Goal: Transaction & Acquisition: Subscribe to service/newsletter

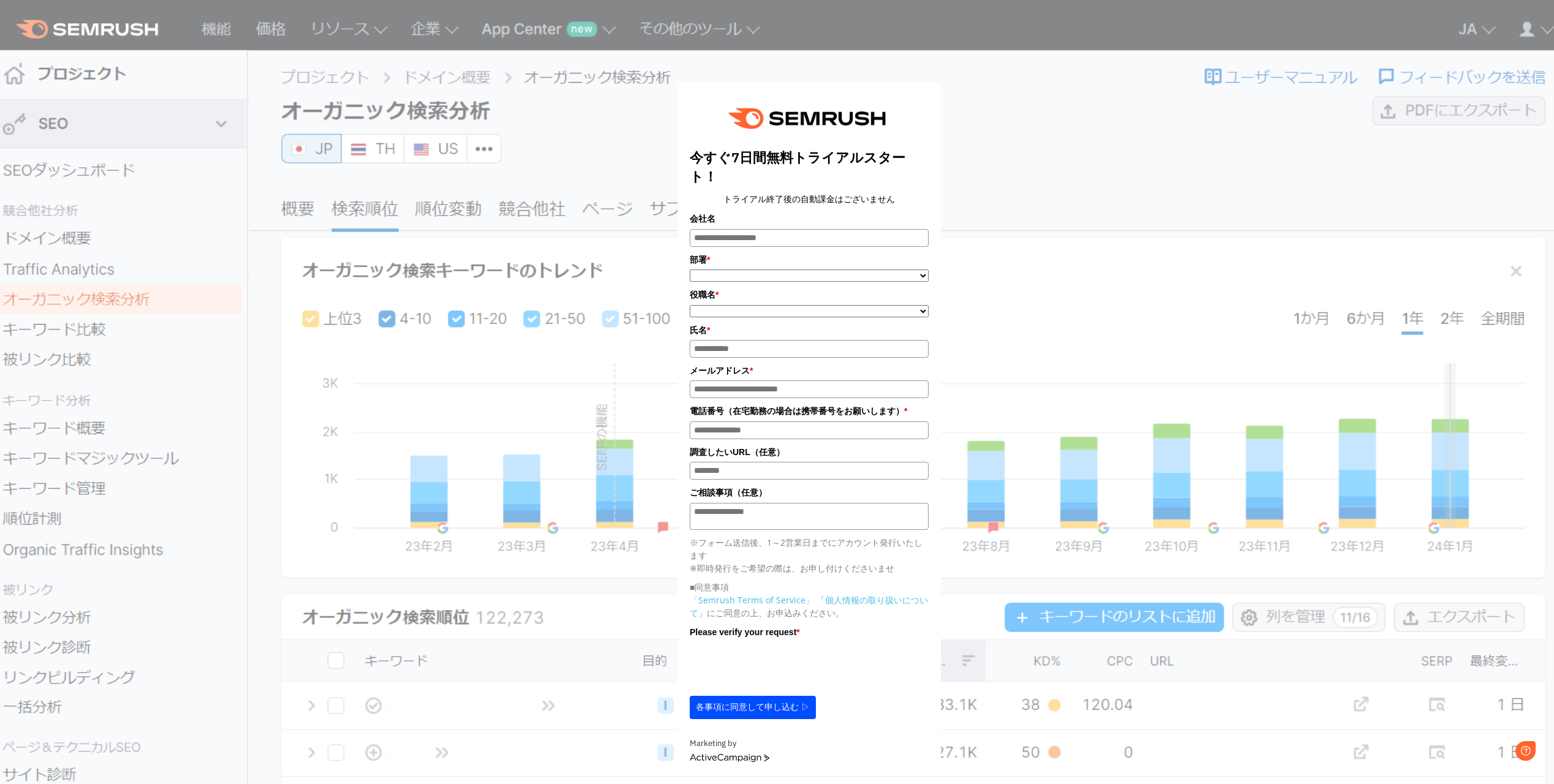
click at [1074, 129] on div "今すぐ7日間無料トライアルスタート！ トライアル終了後の自動課金はございません 会社名 部署 * ***** **** ******* *" at bounding box center [810, 395] width 613 height 759
click at [1112, 146] on div "今すぐ7日間無料トライアルスタート！ トライアル終了後の自動課金はございません 会社名 部署 * ***** **** ******* *" at bounding box center [810, 395] width 613 height 759
drag, startPoint x: 1122, startPoint y: 62, endPoint x: 1133, endPoint y: 70, distance: 13.6
click at [1128, 67] on div "**********" at bounding box center [809, 391] width 1374 height 768
